Goal: Complete application form

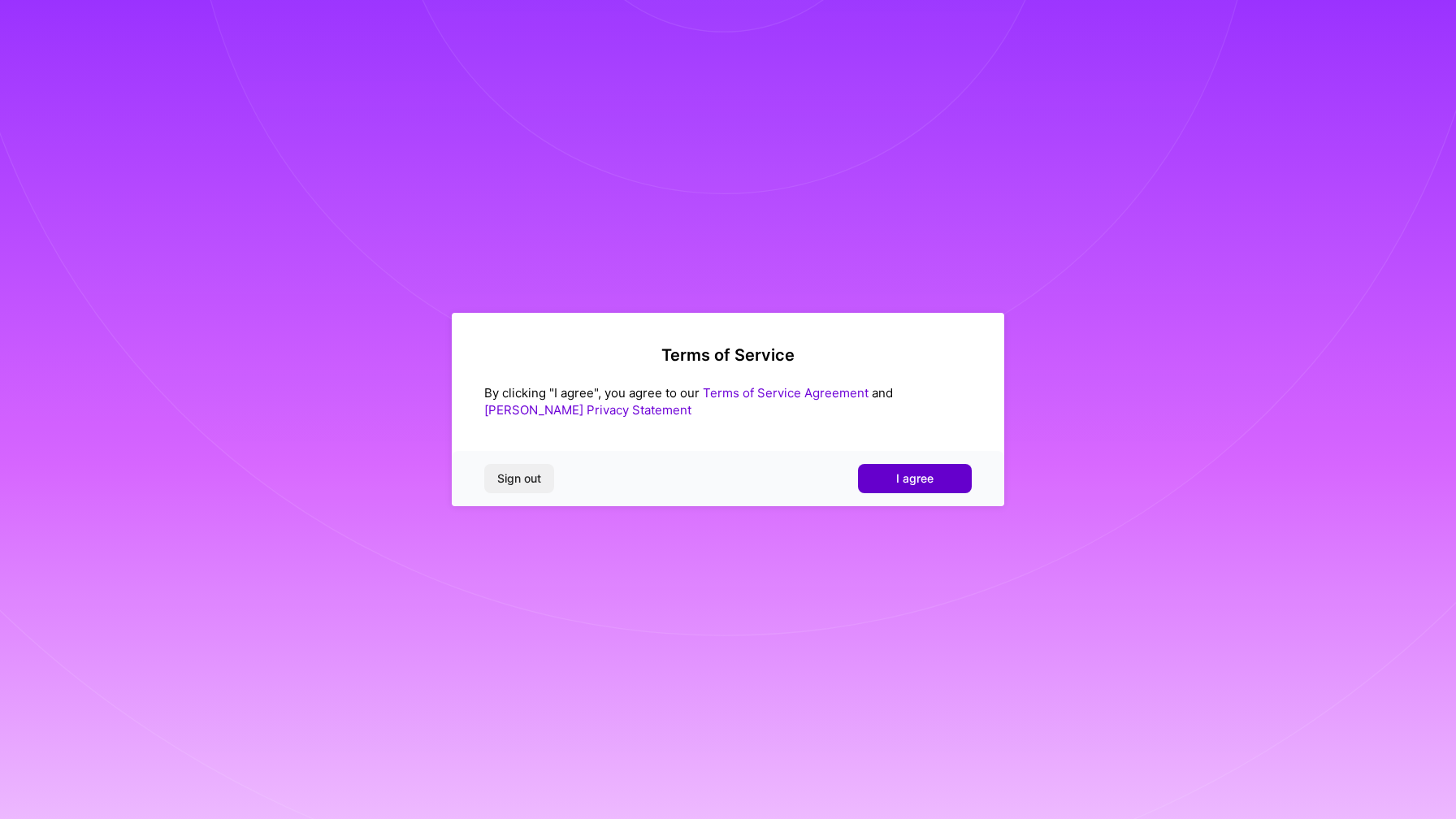
click at [911, 476] on span "I agree" at bounding box center [915, 479] width 38 height 17
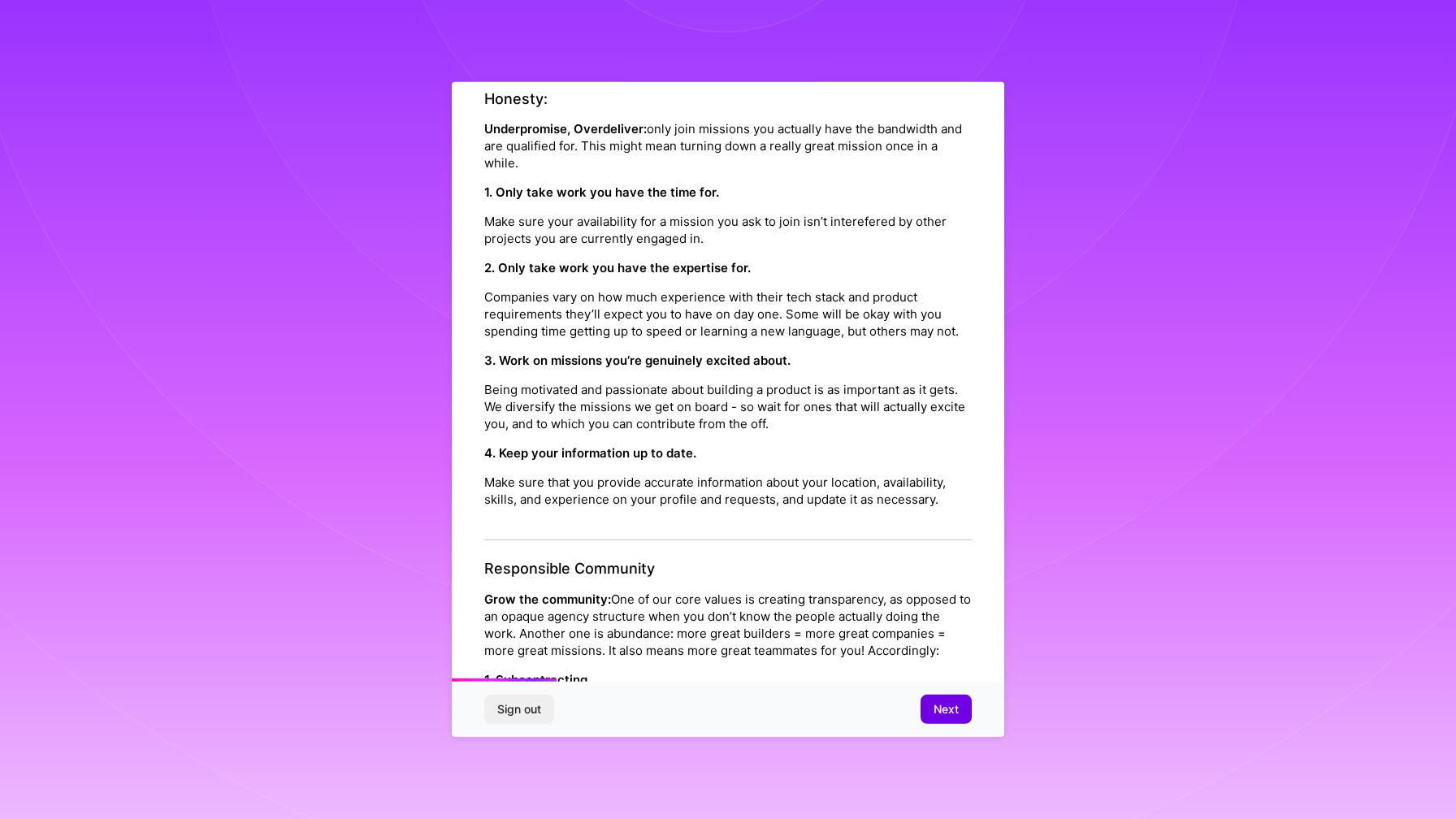
scroll to position [293, 0]
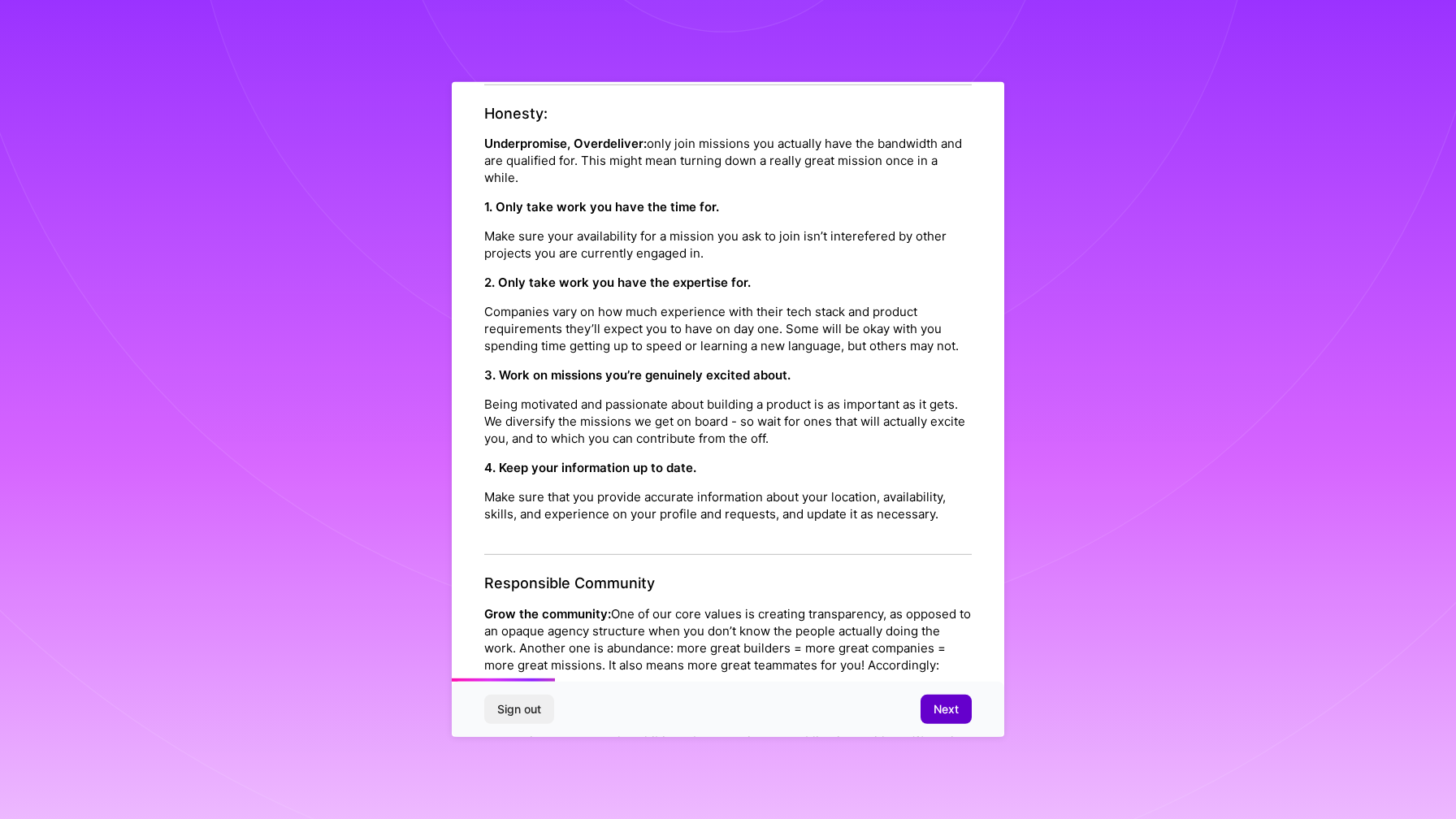
click at [937, 703] on span "Next" at bounding box center [946, 709] width 25 height 17
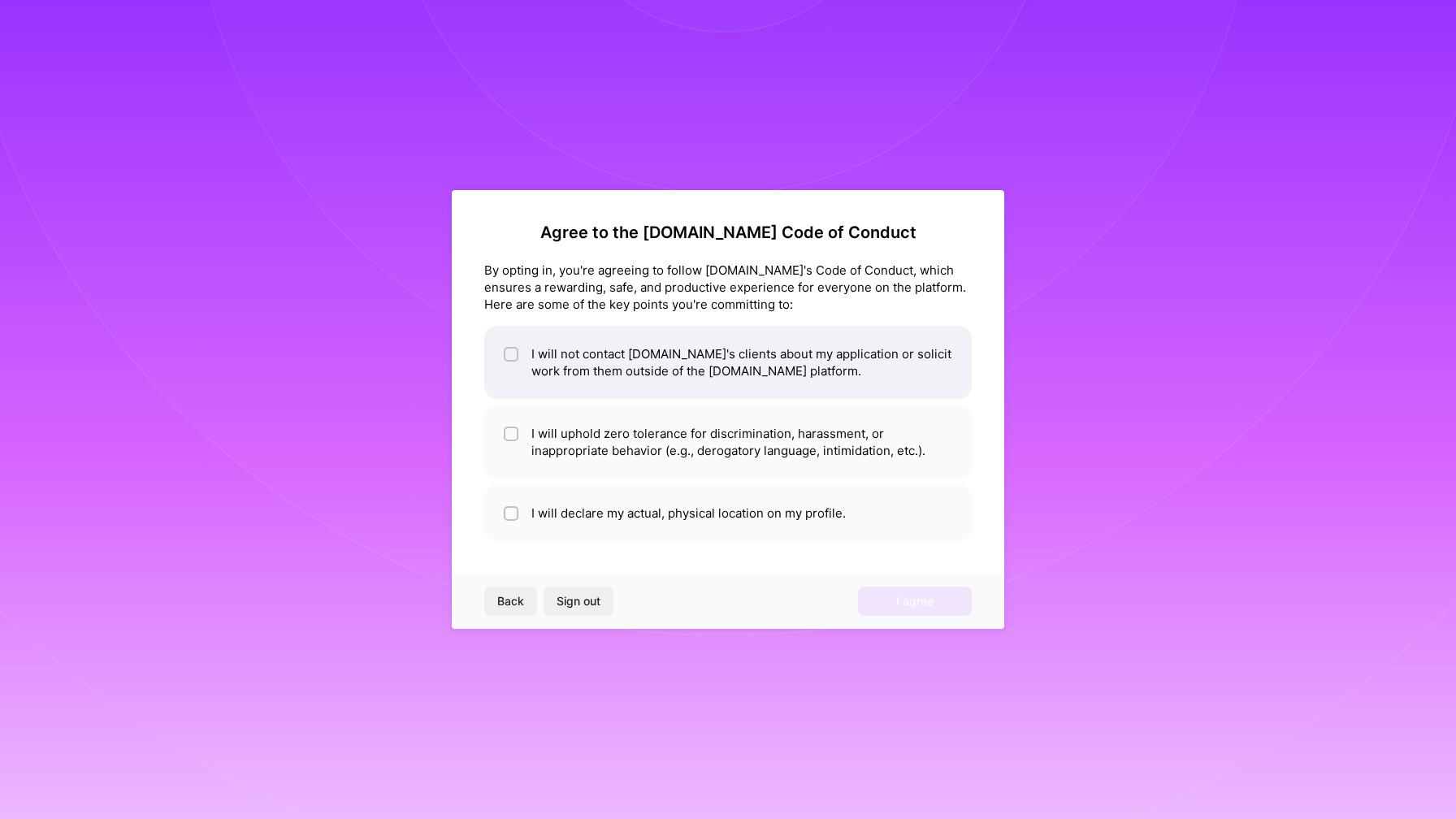
click at [521, 349] on li "I will not contact [DOMAIN_NAME]'s clients about my application or solicit work…" at bounding box center [728, 362] width 487 height 73
checkbox input "true"
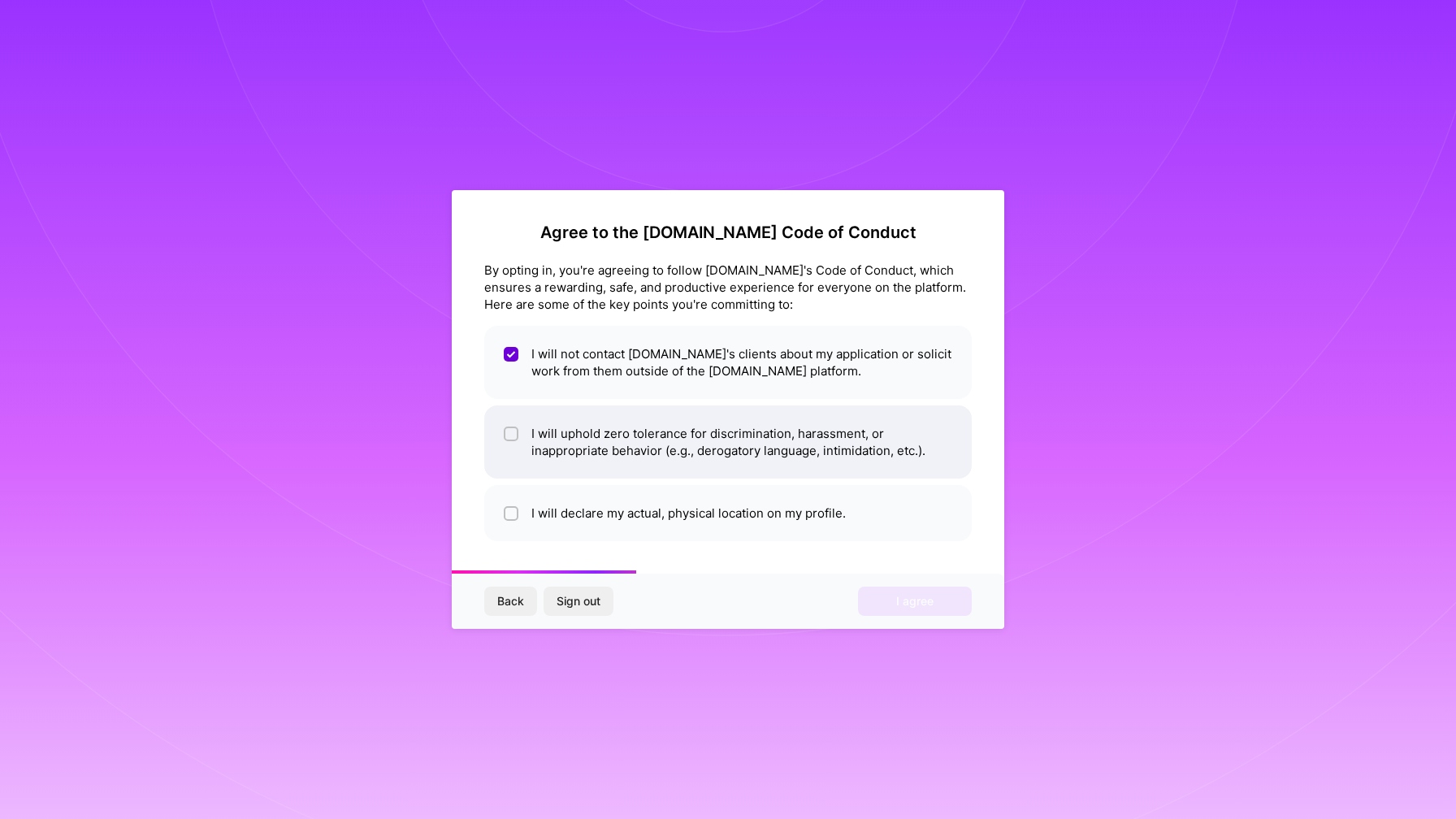
click at [516, 432] on input "checkbox" at bounding box center [513, 435] width 11 height 11
checkbox input "true"
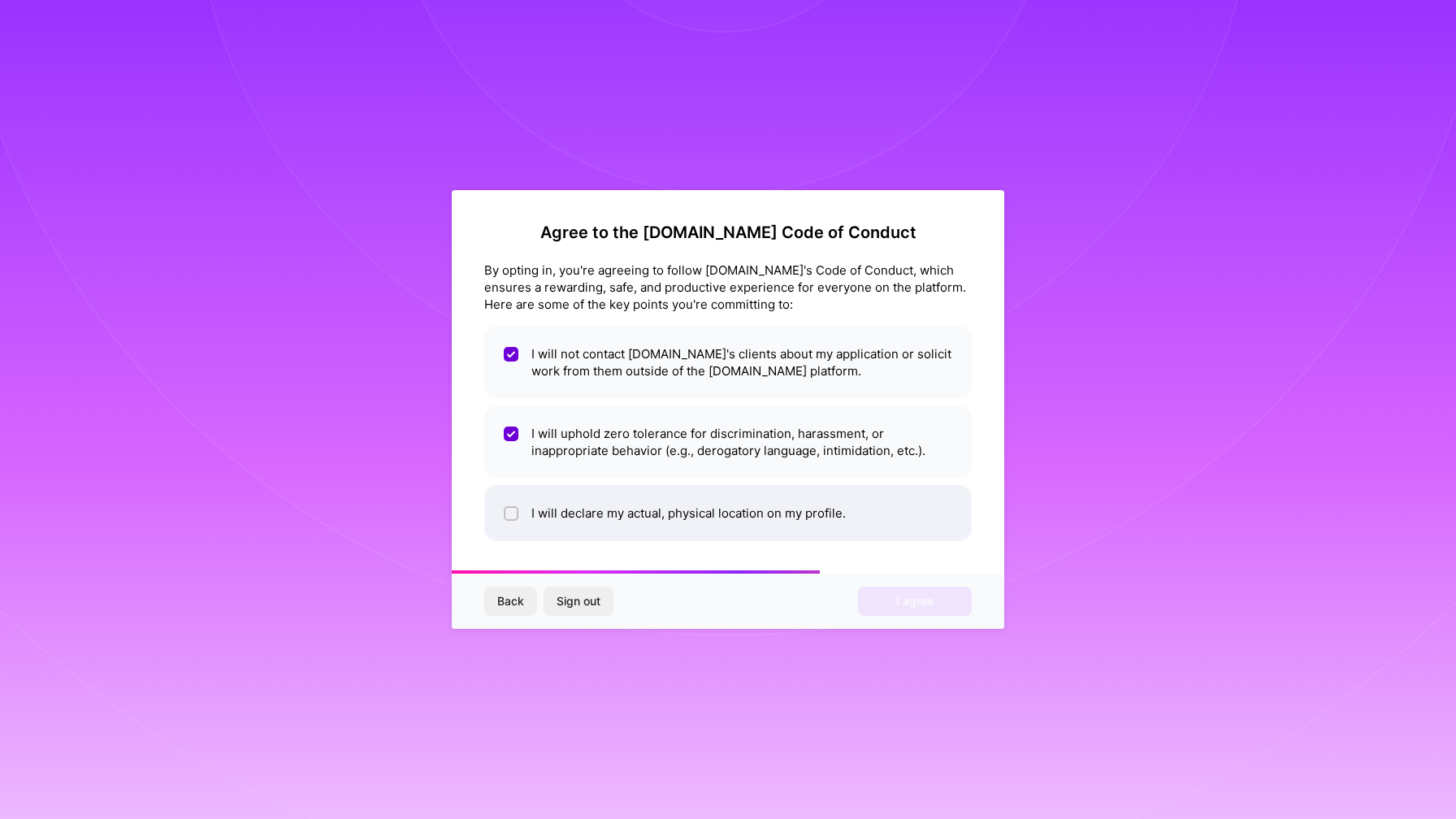
click at [510, 519] on div at bounding box center [511, 514] width 15 height 15
checkbox input "true"
click at [909, 598] on span "I agree" at bounding box center [915, 602] width 38 height 17
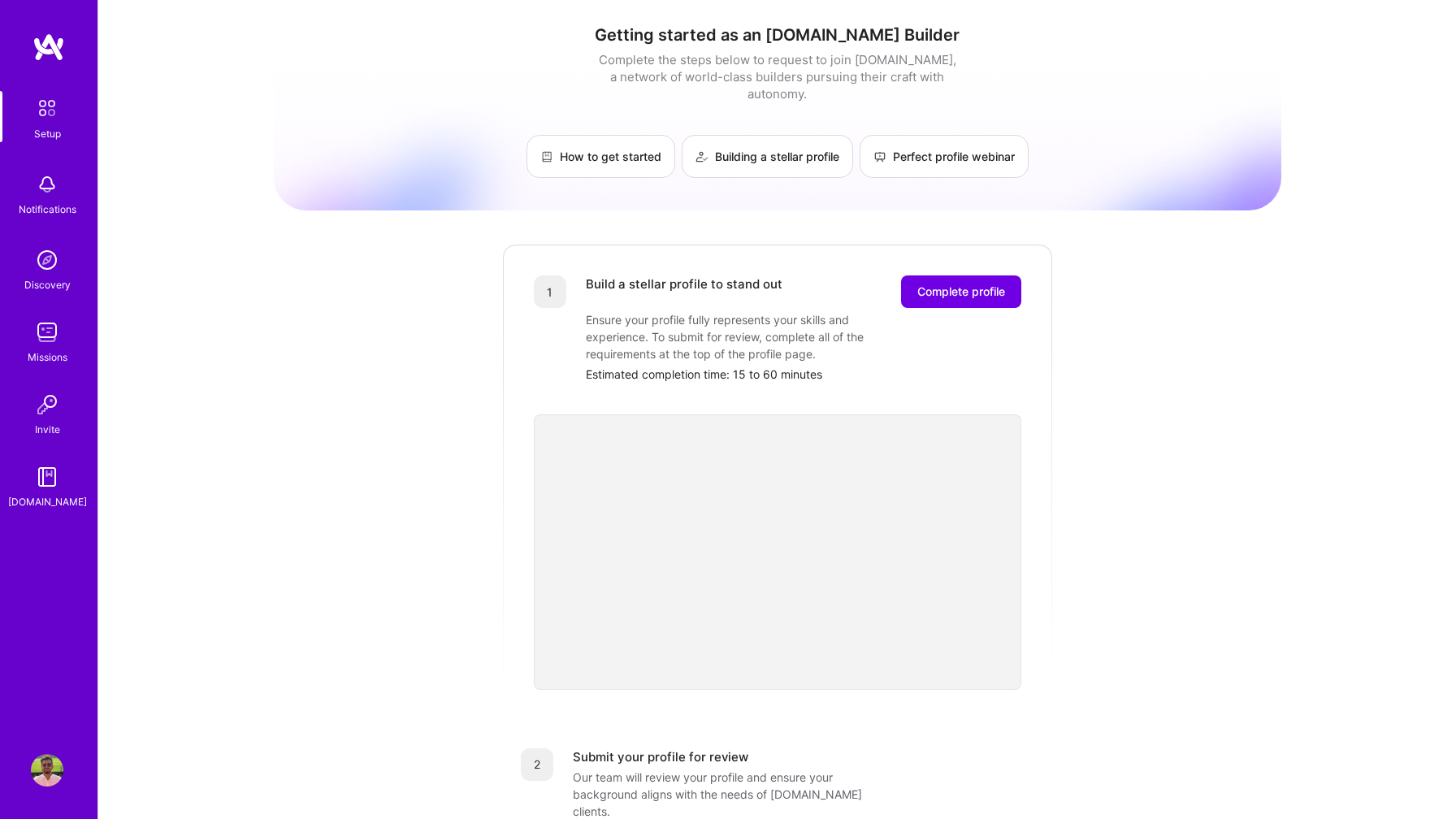
click at [41, 110] on img at bounding box center [47, 107] width 34 height 34
